Goal: Information Seeking & Learning: Find specific fact

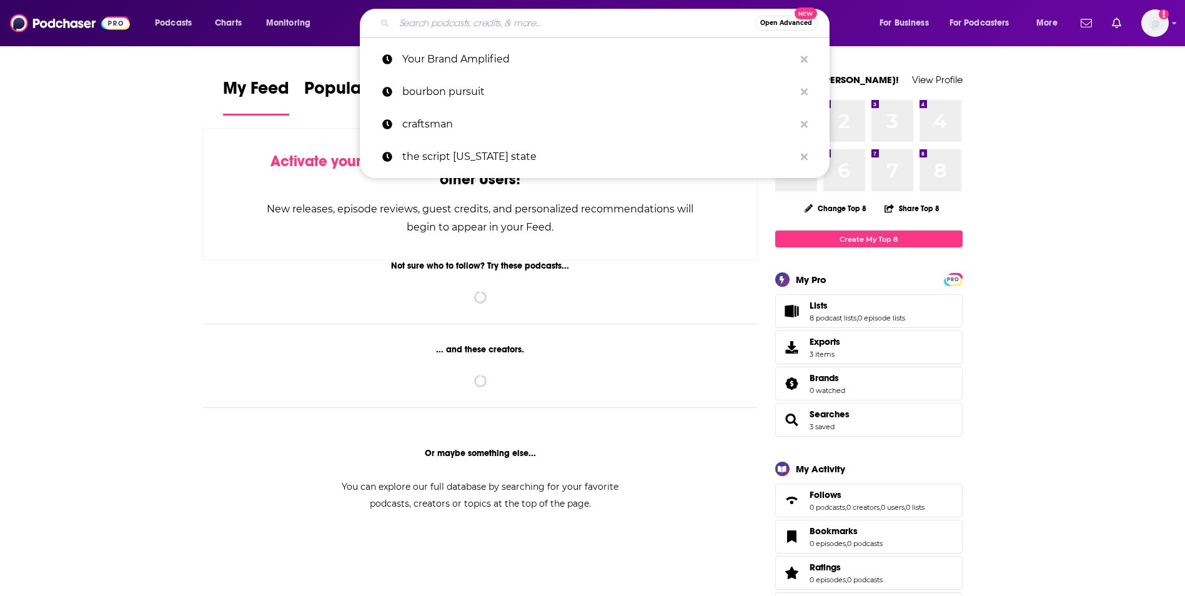
click at [536, 16] on input "Search podcasts, credits, & more..." at bounding box center [574, 23] width 361 height 20
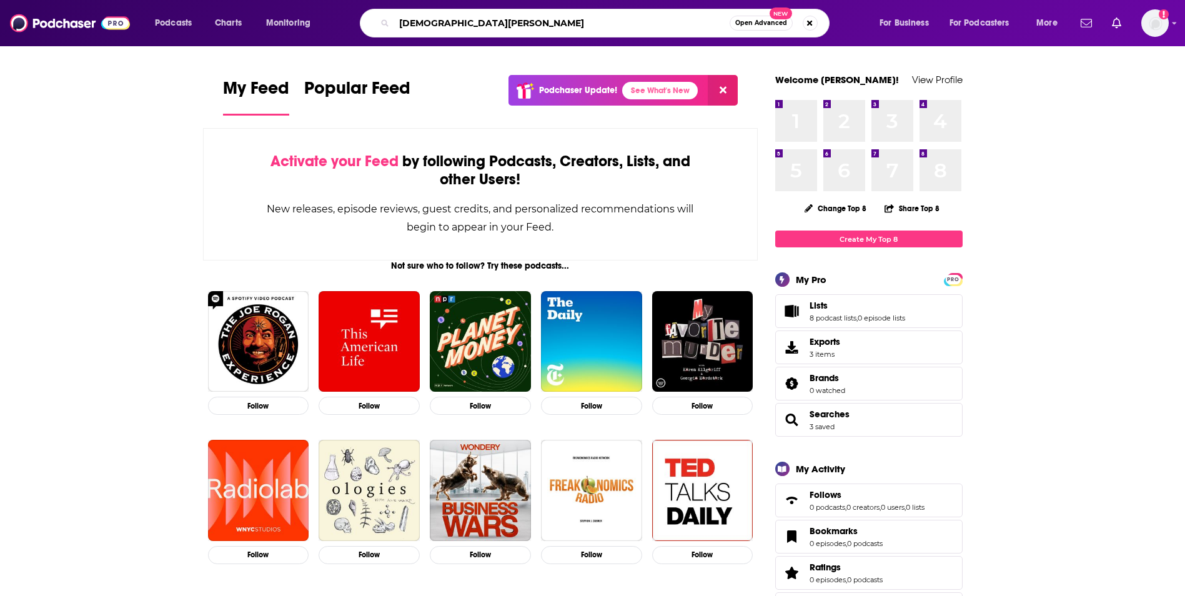
type input "[DEMOGRAPHIC_DATA][PERSON_NAME]"
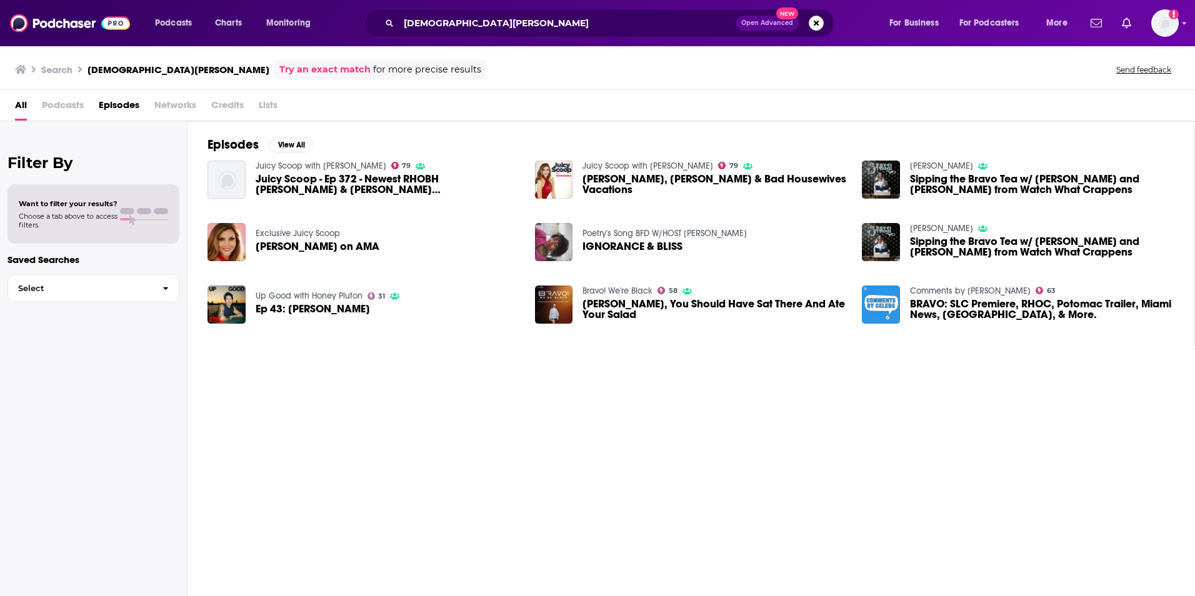
click at [61, 103] on span "Podcasts" at bounding box center [63, 108] width 42 height 26
click at [74, 103] on span "Podcasts" at bounding box center [63, 108] width 42 height 26
click at [59, 70] on h3 "Search" at bounding box center [56, 70] width 31 height 12
click at [179, 23] on span "Podcasts" at bounding box center [173, 22] width 37 height 17
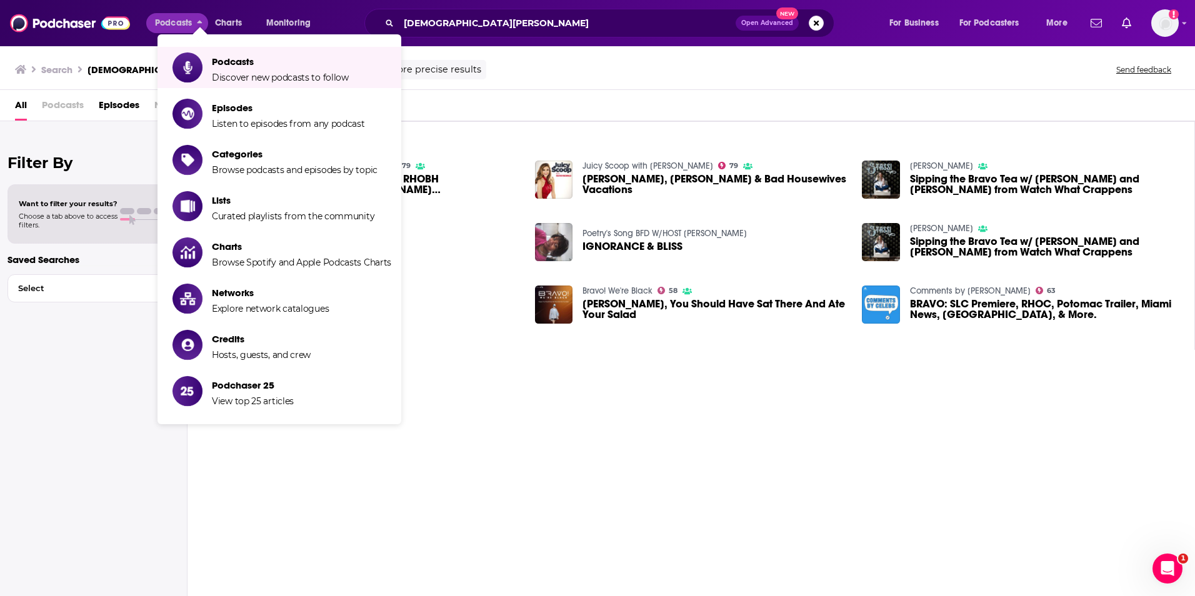
click at [491, 73] on div "Search [PERSON_NAME] Try an exact match for more precise results Send feedback" at bounding box center [595, 69] width 1160 height 19
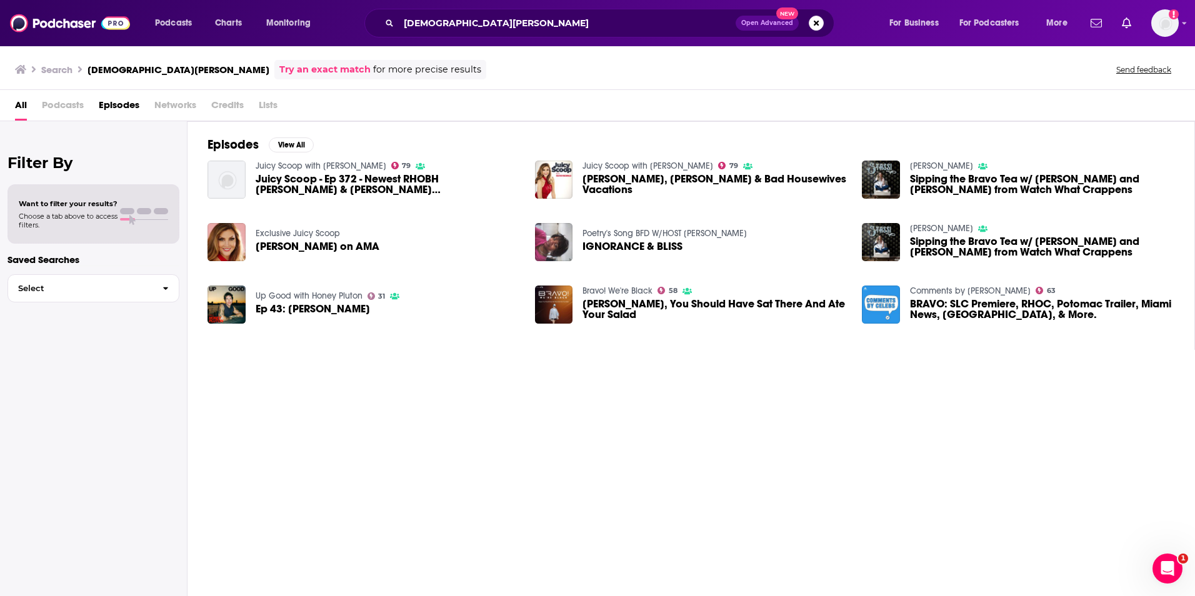
click at [61, 103] on span "Podcasts" at bounding box center [63, 108] width 42 height 26
click at [1167, 21] on img "Logged in as SKnebels" at bounding box center [1164, 22] width 27 height 27
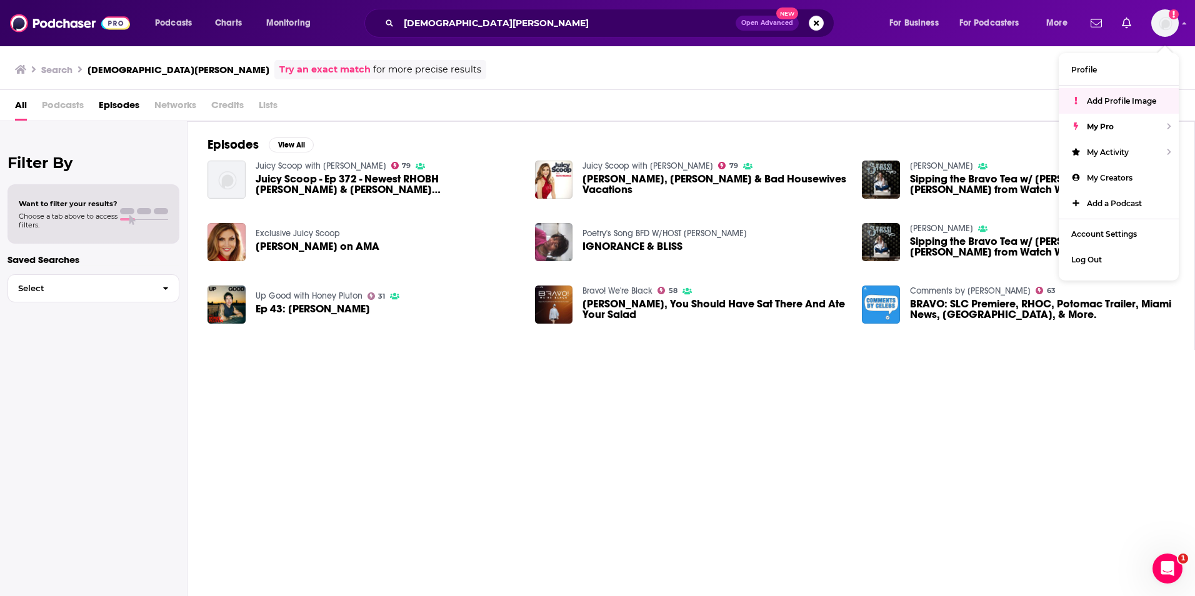
click at [850, 87] on div "Search [PERSON_NAME] Try an exact match for more precise results Send feedback" at bounding box center [597, 67] width 1195 height 45
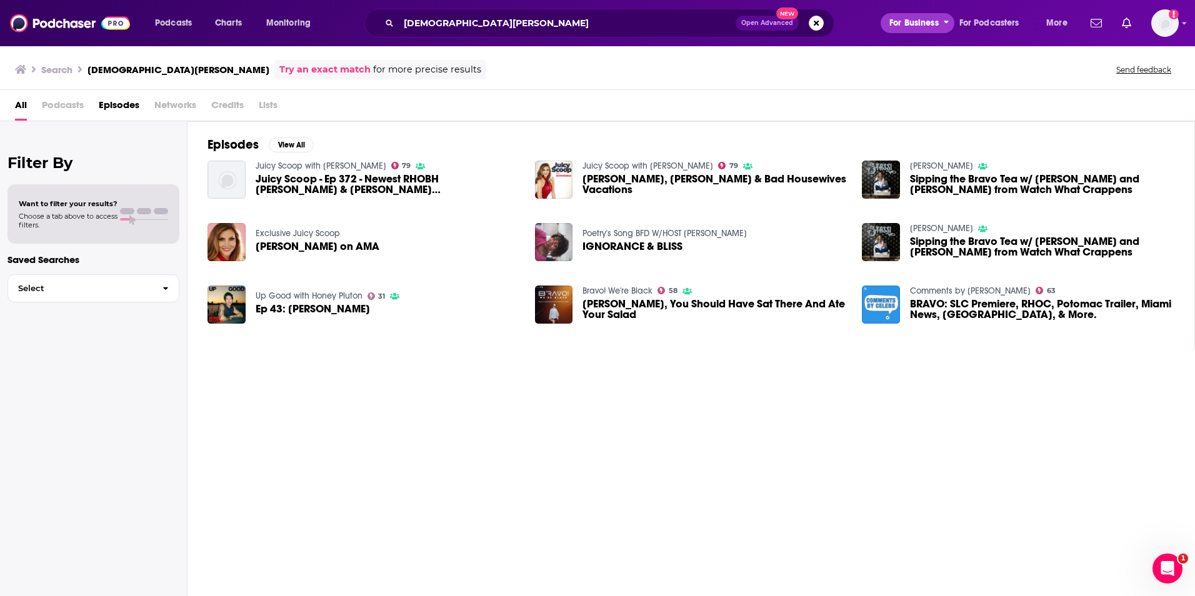
click at [900, 26] on span "For Business" at bounding box center [913, 22] width 49 height 17
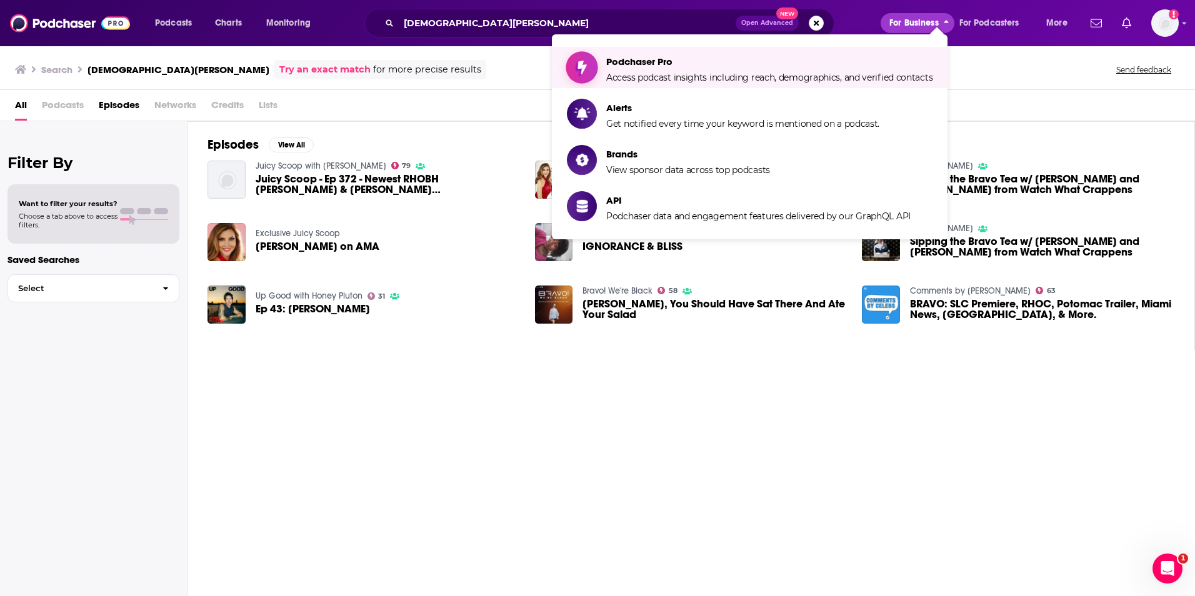
click at [619, 66] on span "Podchaser Pro" at bounding box center [769, 62] width 326 height 12
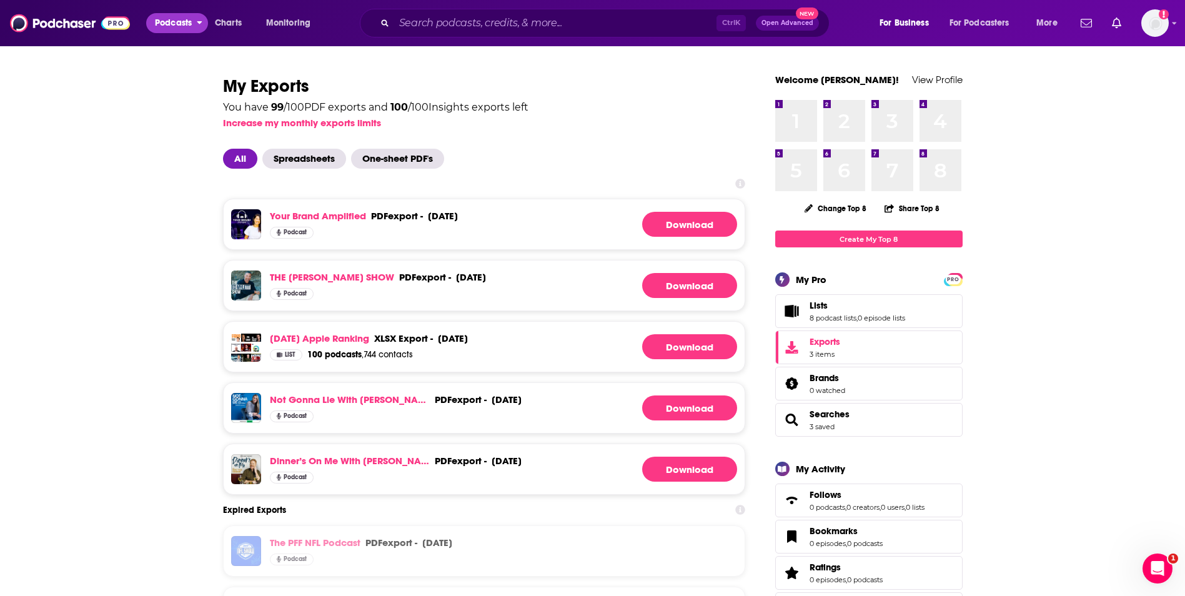
click at [178, 23] on span "Podcasts" at bounding box center [173, 22] width 37 height 17
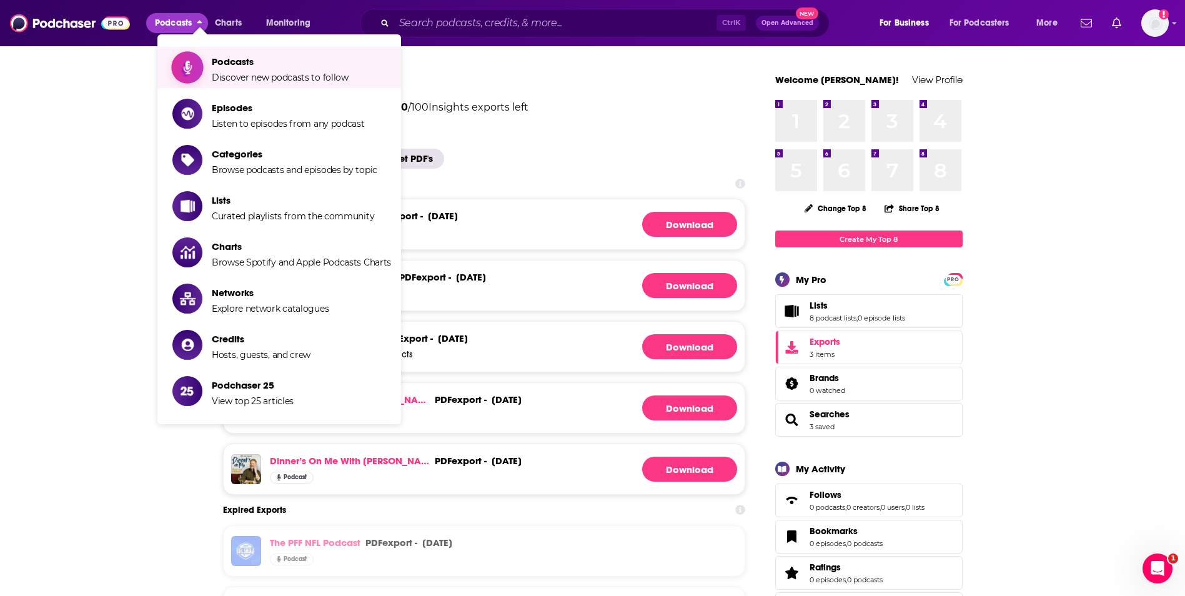
click at [216, 62] on span "Podcasts" at bounding box center [280, 62] width 137 height 12
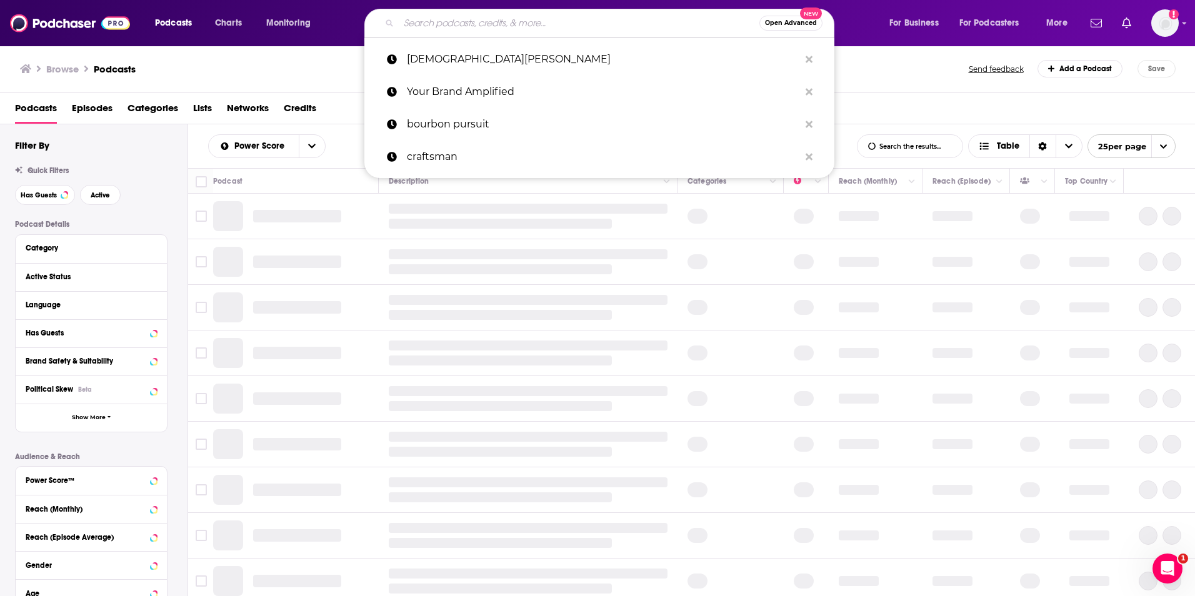
click at [445, 27] on input "Search podcasts, credits, & more..." at bounding box center [579, 23] width 361 height 20
click at [454, 59] on p "[DEMOGRAPHIC_DATA][PERSON_NAME]" at bounding box center [603, 59] width 392 height 32
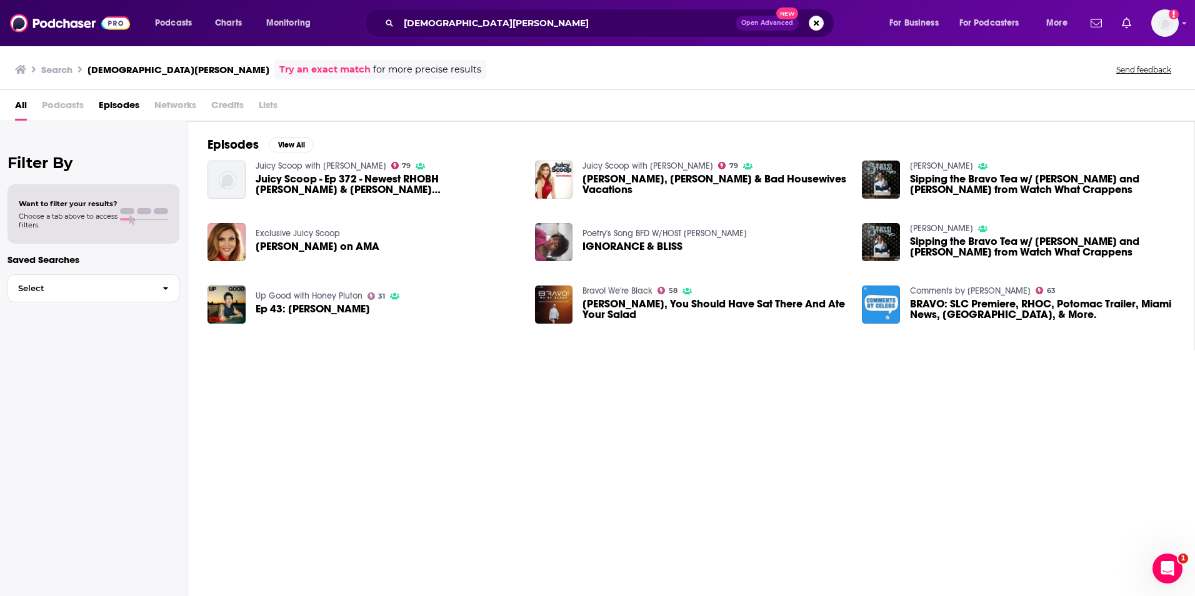
click at [127, 212] on span at bounding box center [127, 211] width 14 height 6
click at [80, 286] on span "Select" at bounding box center [80, 288] width 144 height 8
click at [65, 109] on span "Podcasts" at bounding box center [63, 108] width 42 height 26
click at [16, 107] on span "All" at bounding box center [21, 108] width 12 height 26
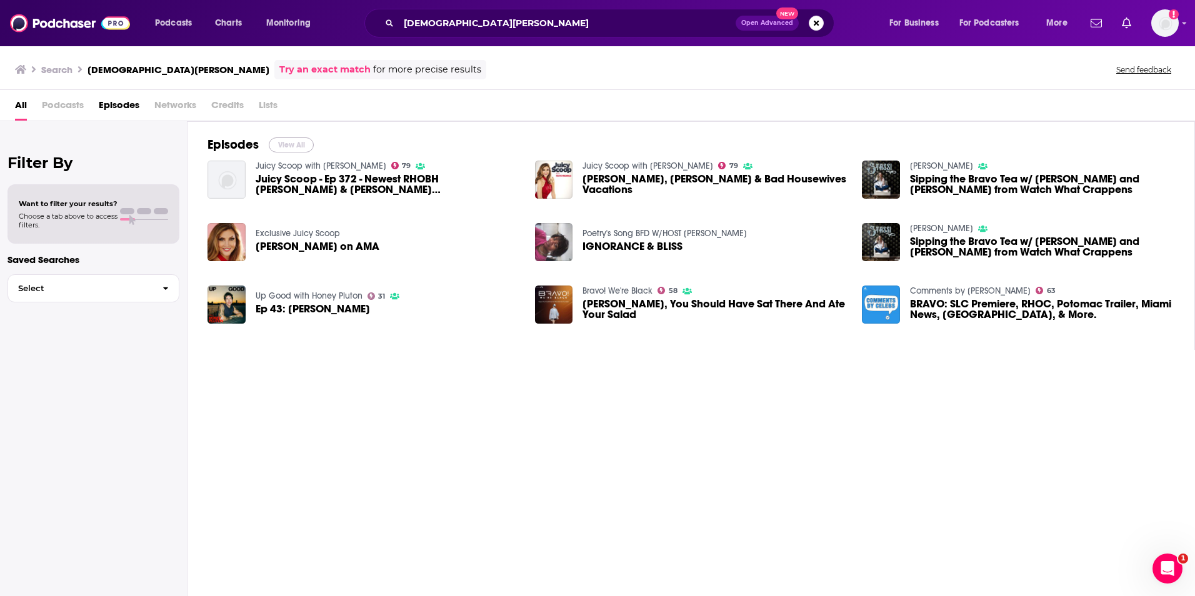
click at [304, 148] on button "View All" at bounding box center [291, 144] width 45 height 15
